Goal: Find contact information: Find contact information

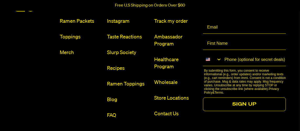
scroll to position [314, 0]
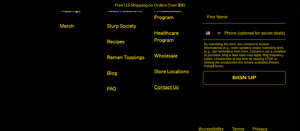
click at [163, 88] on link "Contact Us" at bounding box center [175, 87] width 43 height 7
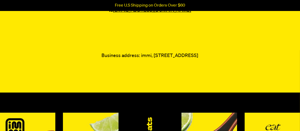
scroll to position [52, 0]
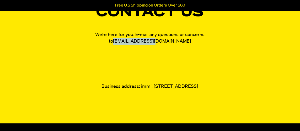
drag, startPoint x: 126, startPoint y: 40, endPoint x: 171, endPoint y: 40, distance: 44.8
click at [171, 40] on p "We’re here for you. E-mail any questions or concerns to [EMAIL_ADDRESS][DOMAIN_…" at bounding box center [149, 38] width 131 height 13
drag, startPoint x: 171, startPoint y: 40, endPoint x: 161, endPoint y: 40, distance: 10.2
copy link "[EMAIL_ADDRESS][DOMAIN_NAME]"
